Goal: Communication & Community: Answer question/provide support

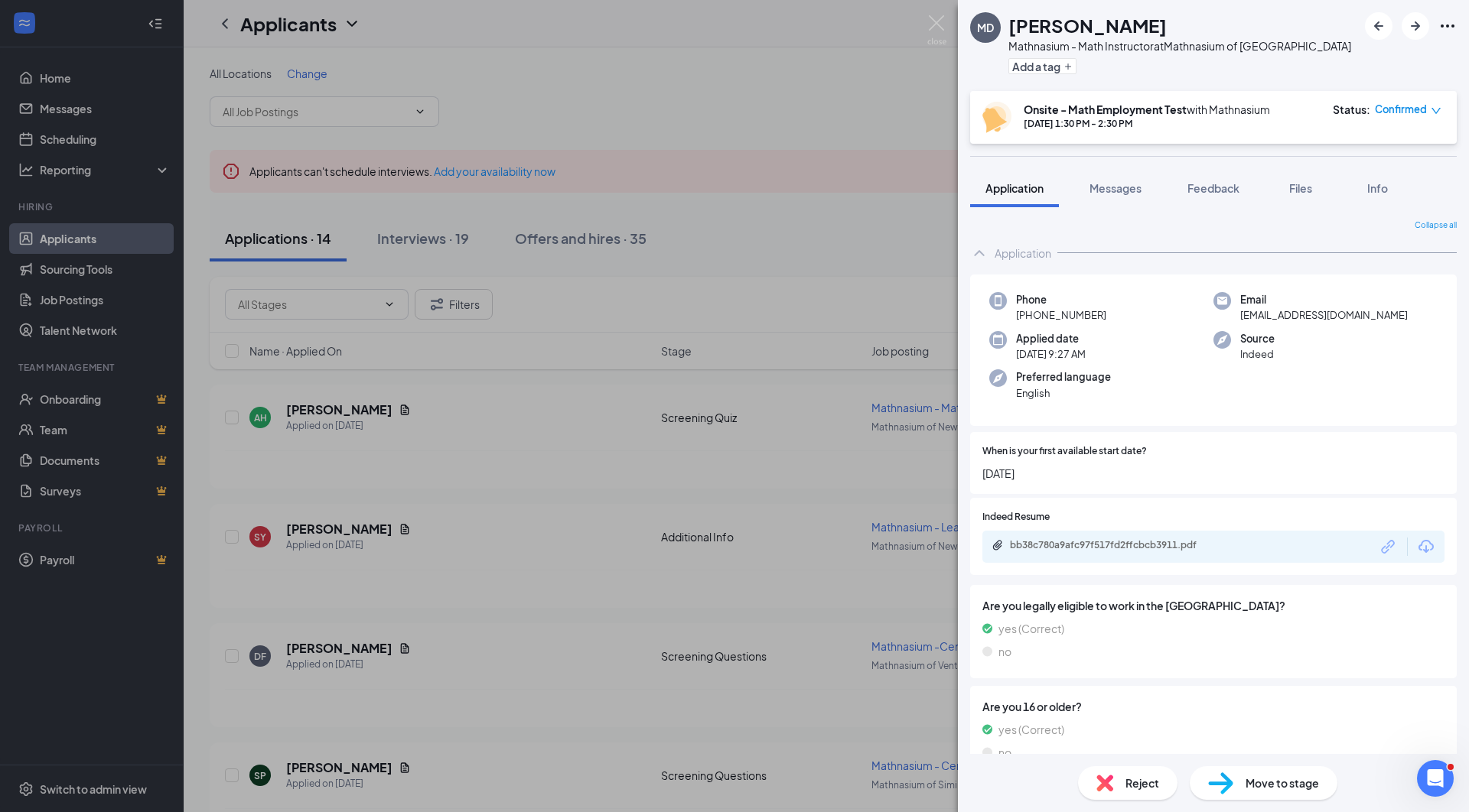
click at [73, 108] on div "MD [PERSON_NAME] - Math Instructor at [GEOGRAPHIC_DATA] of [GEOGRAPHIC_DATA] Ad…" at bounding box center [734, 406] width 1469 height 812
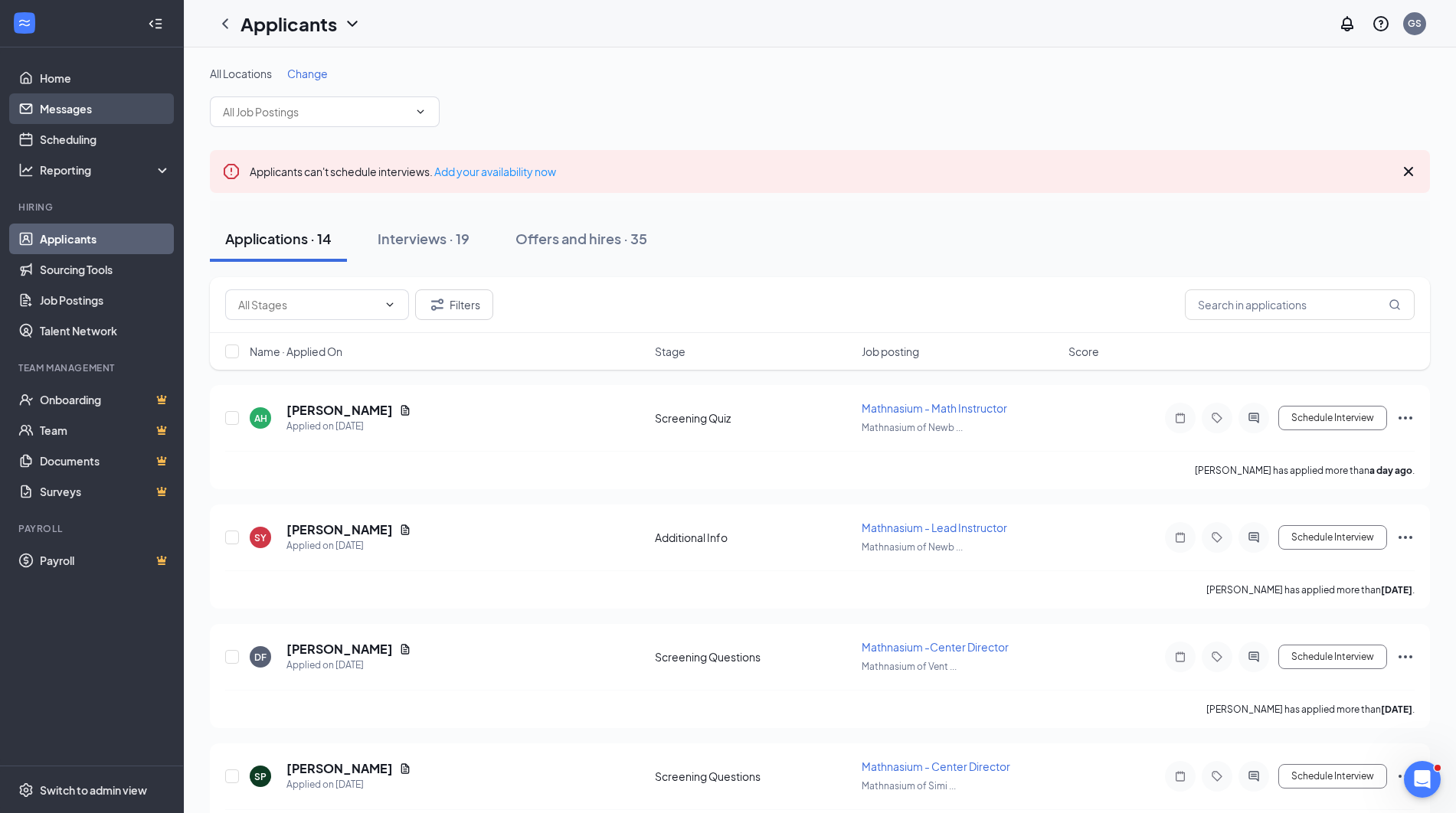
click at [73, 108] on link "Messages" at bounding box center [105, 109] width 131 height 30
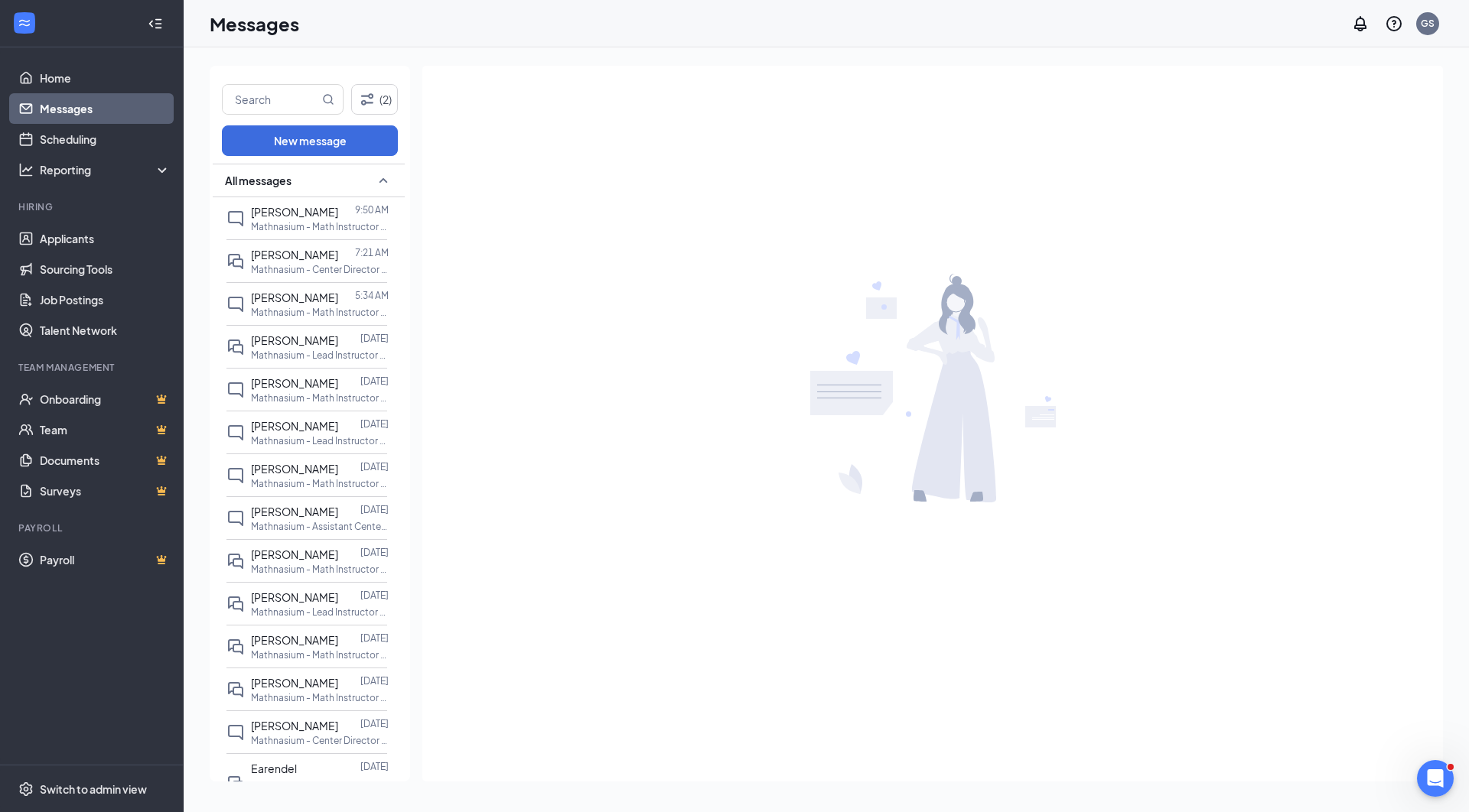
click at [66, 102] on link "Messages" at bounding box center [105, 108] width 130 height 30
click at [272, 207] on span "[PERSON_NAME]" at bounding box center [294, 211] width 87 height 14
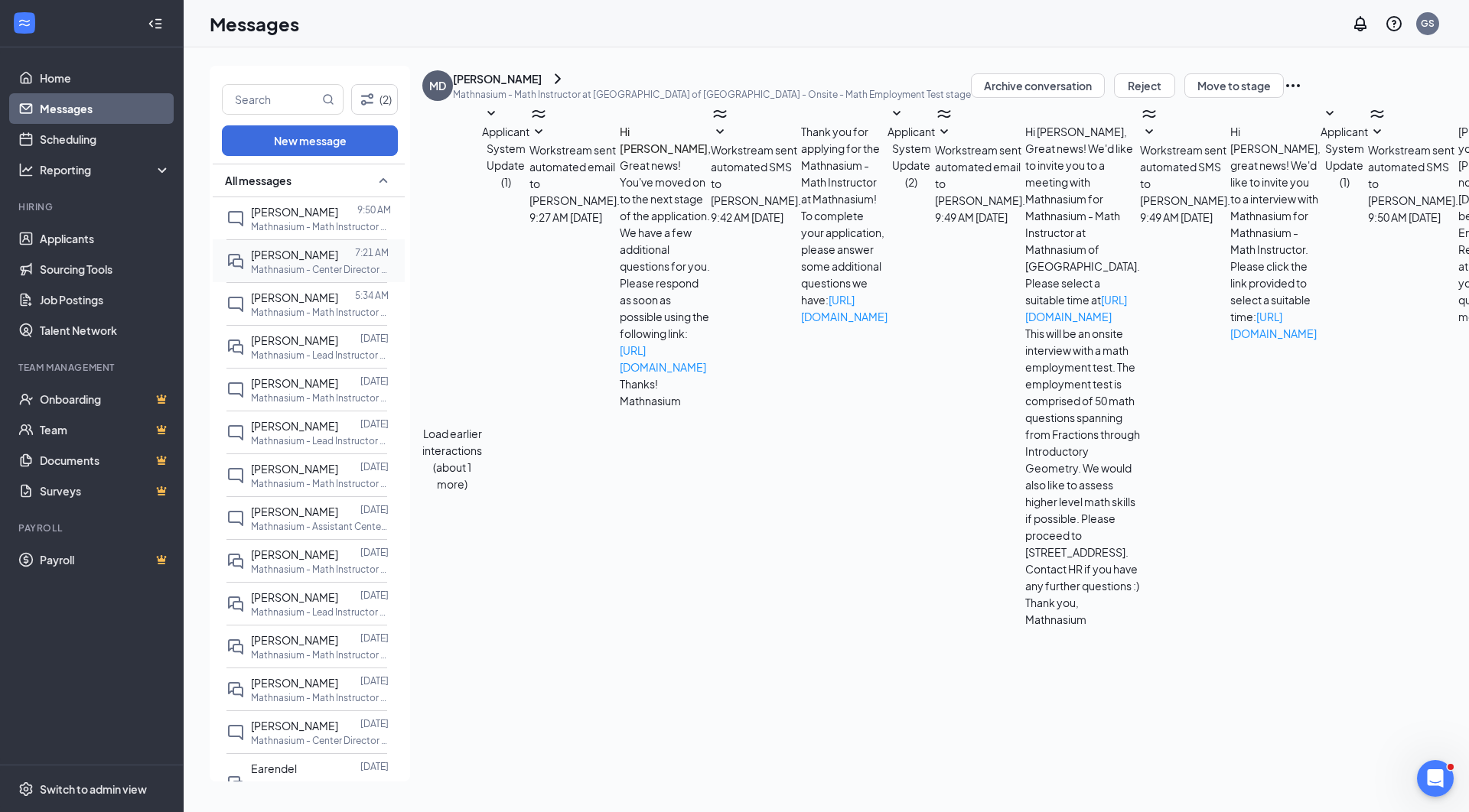
click at [283, 268] on p "Mathnasium - Center Director at Mathnasium of [GEOGRAPHIC_DATA]" at bounding box center [320, 269] width 138 height 13
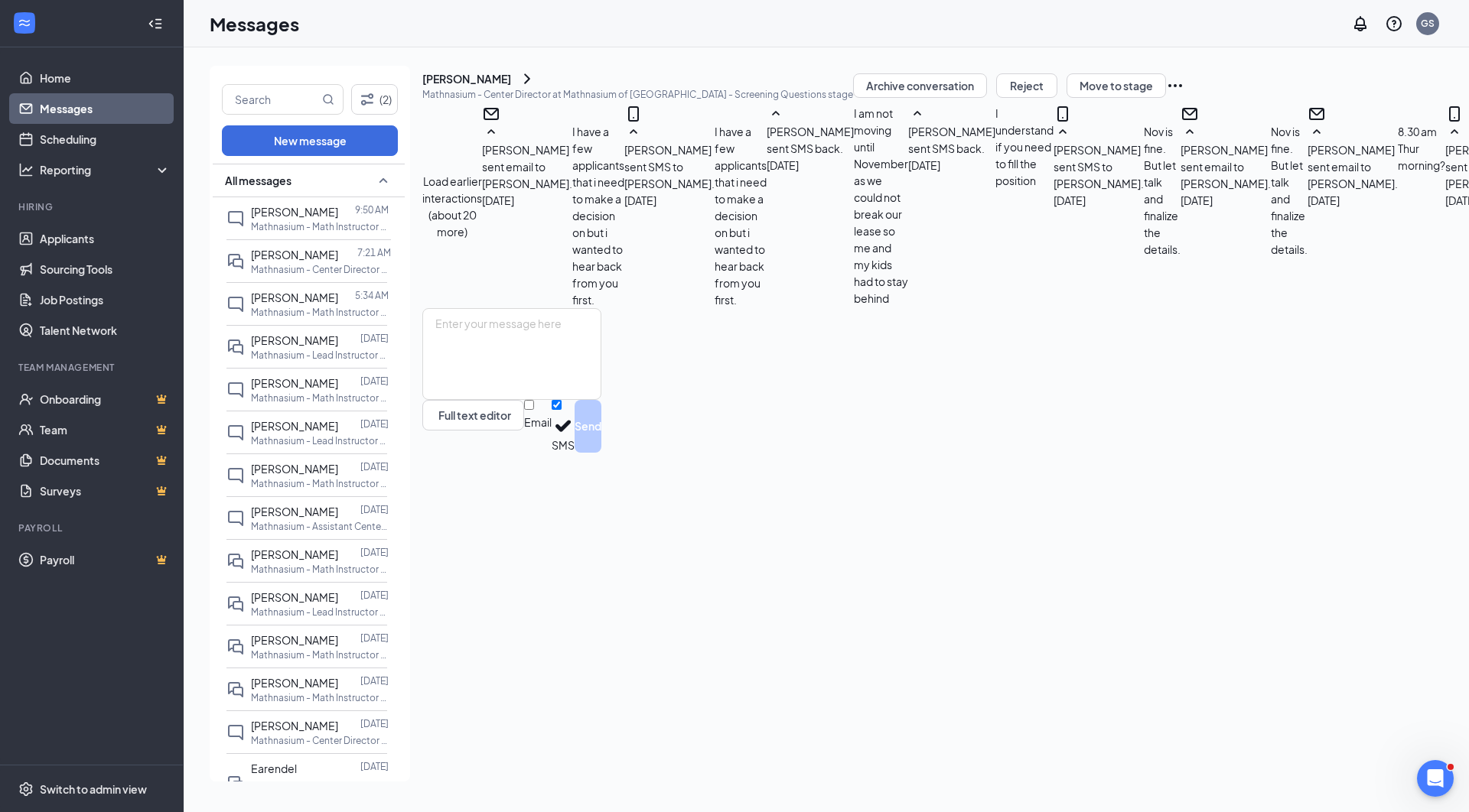
scroll to position [387, 0]
click at [251, 214] on span "[PERSON_NAME]" at bounding box center [294, 211] width 87 height 14
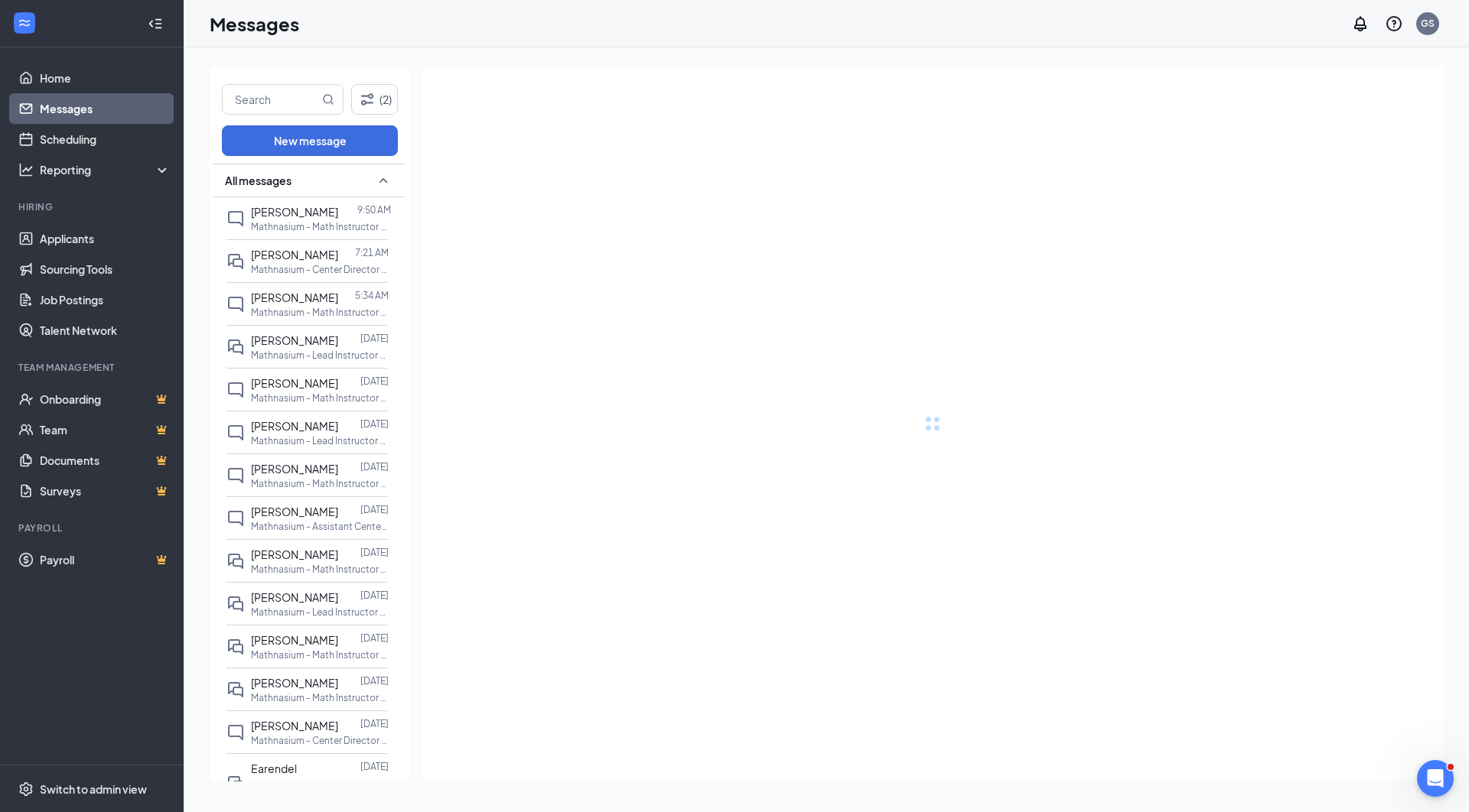
click at [96, 114] on link "Messages" at bounding box center [105, 108] width 130 height 30
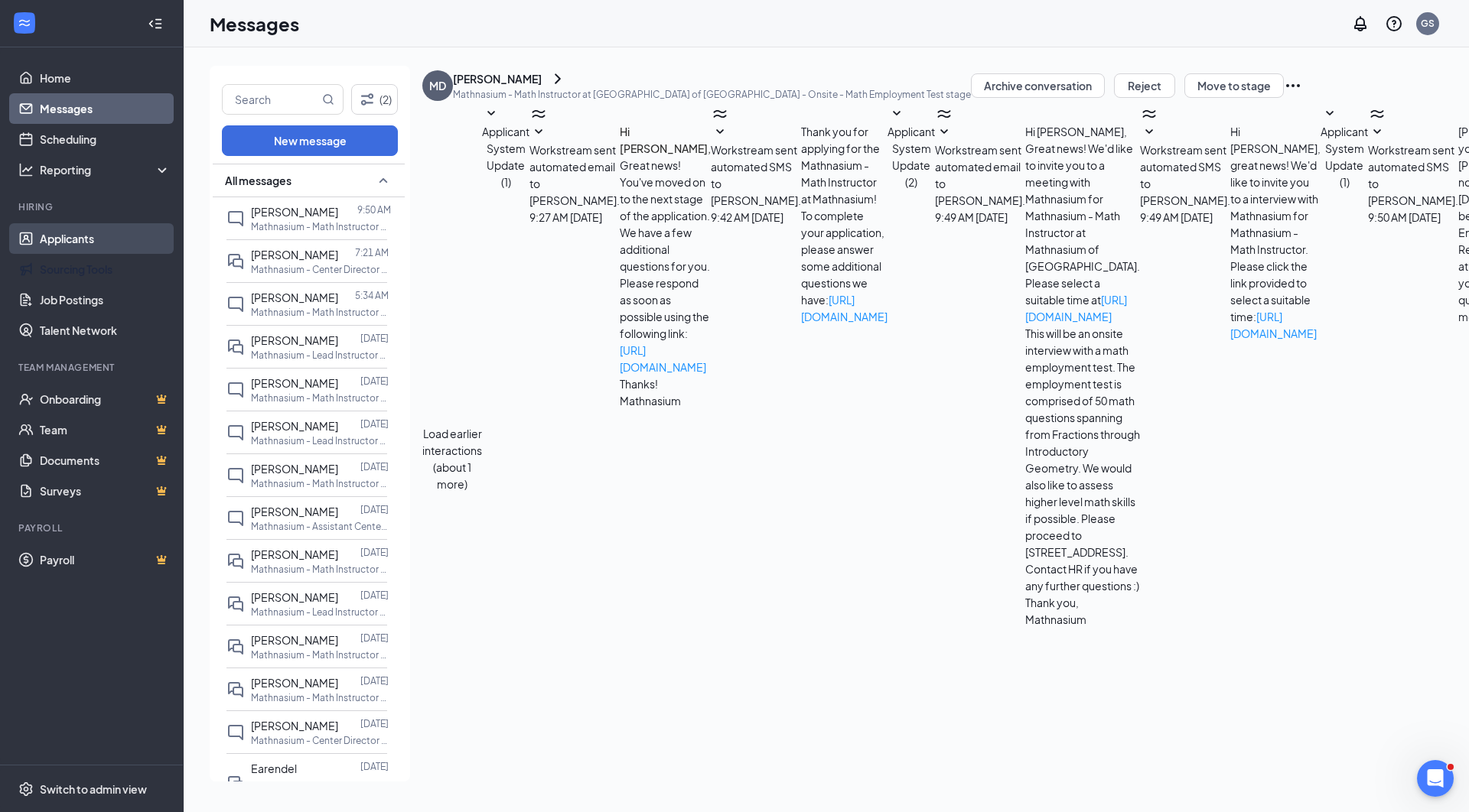
scroll to position [33, 0]
click at [90, 247] on link "Applicants" at bounding box center [105, 238] width 130 height 30
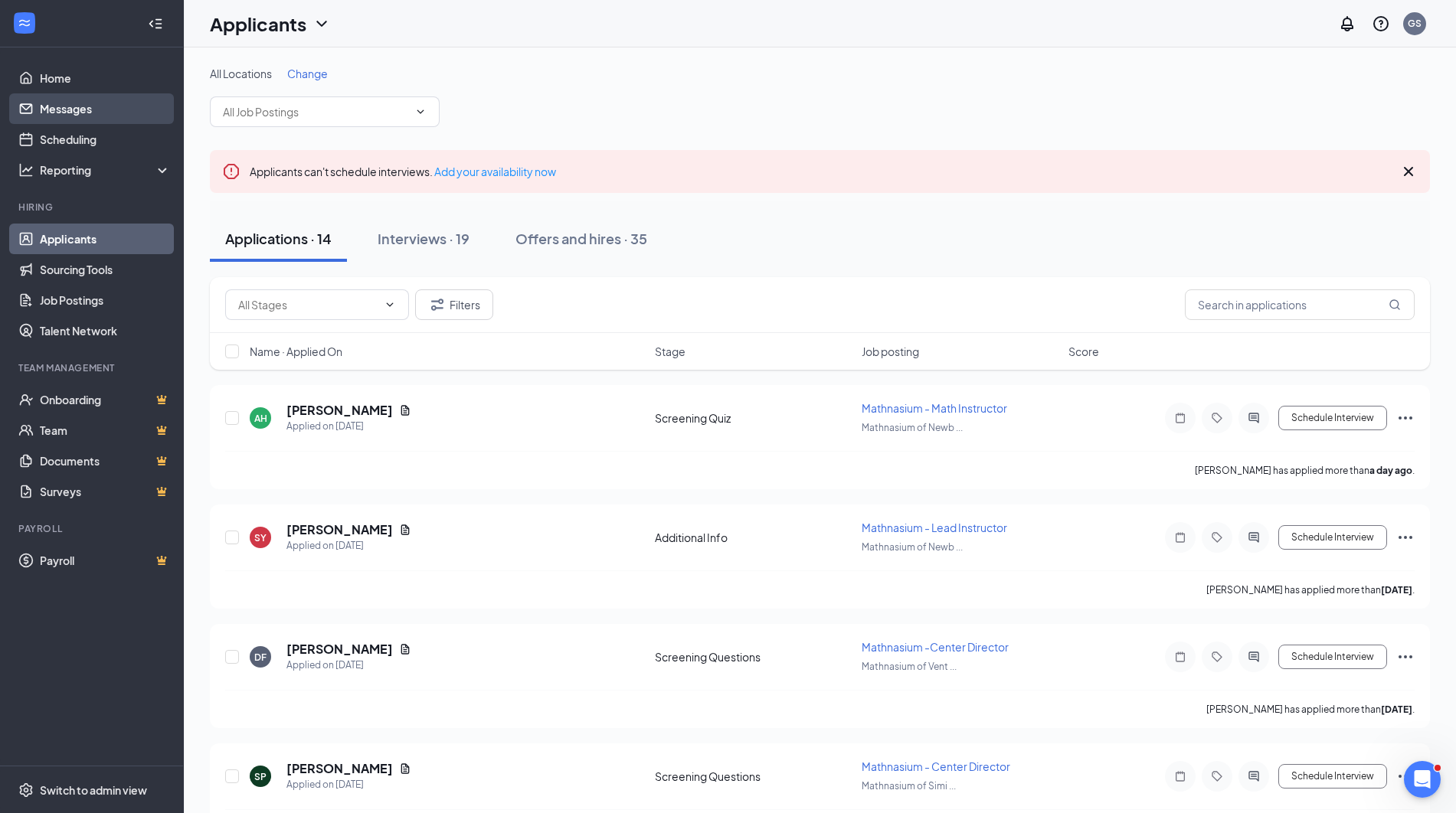
click at [90, 112] on link "Messages" at bounding box center [105, 109] width 131 height 30
